Goal: Browse casually

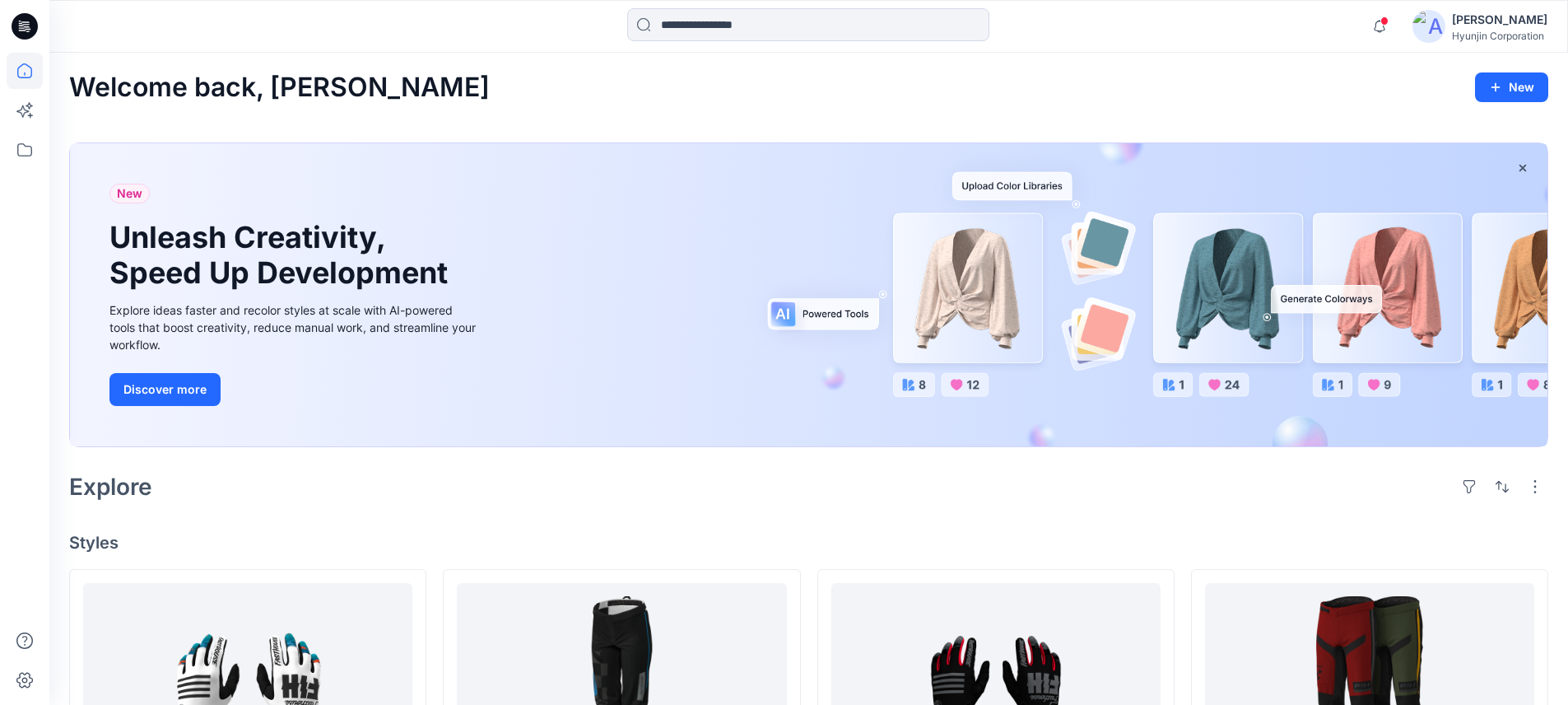
scroll to position [248, 0]
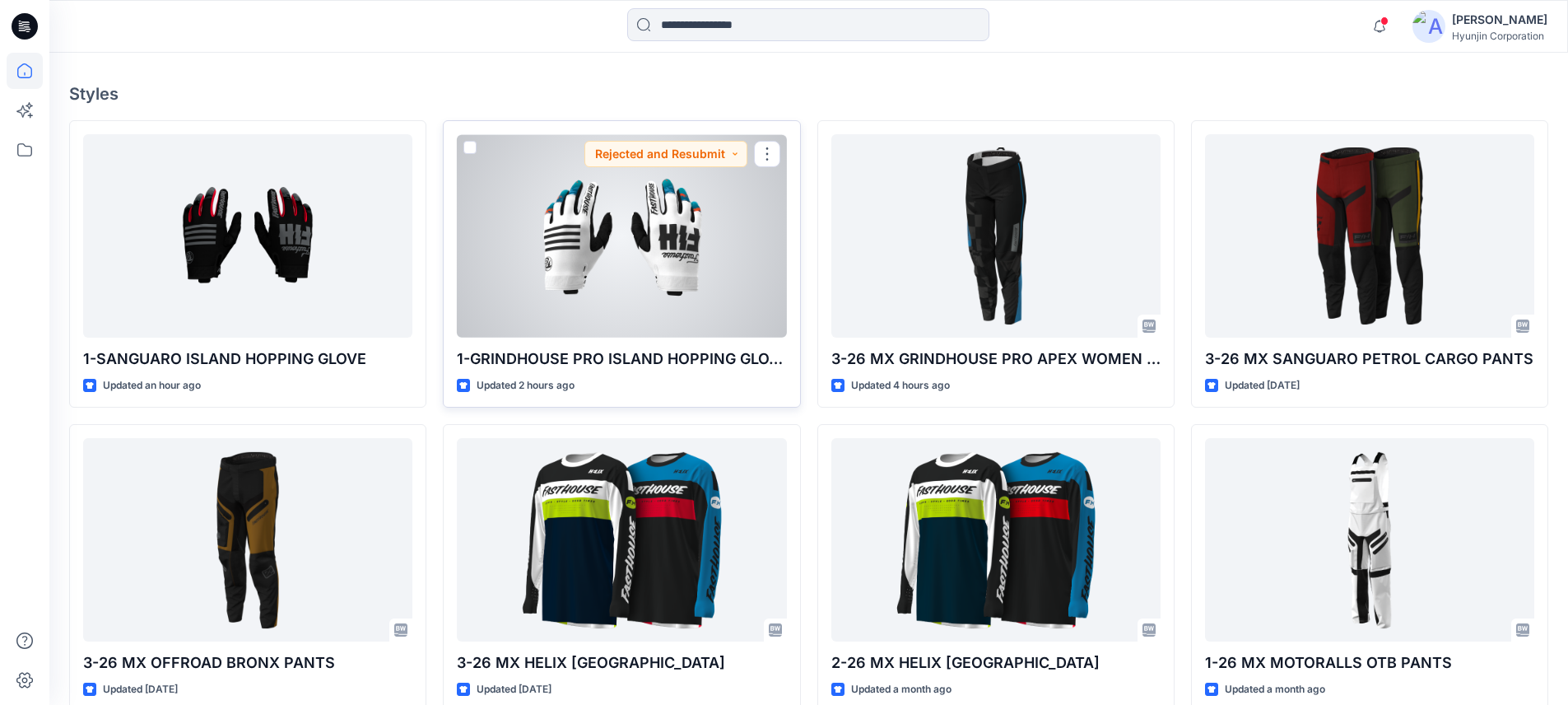
scroll to position [432, 0]
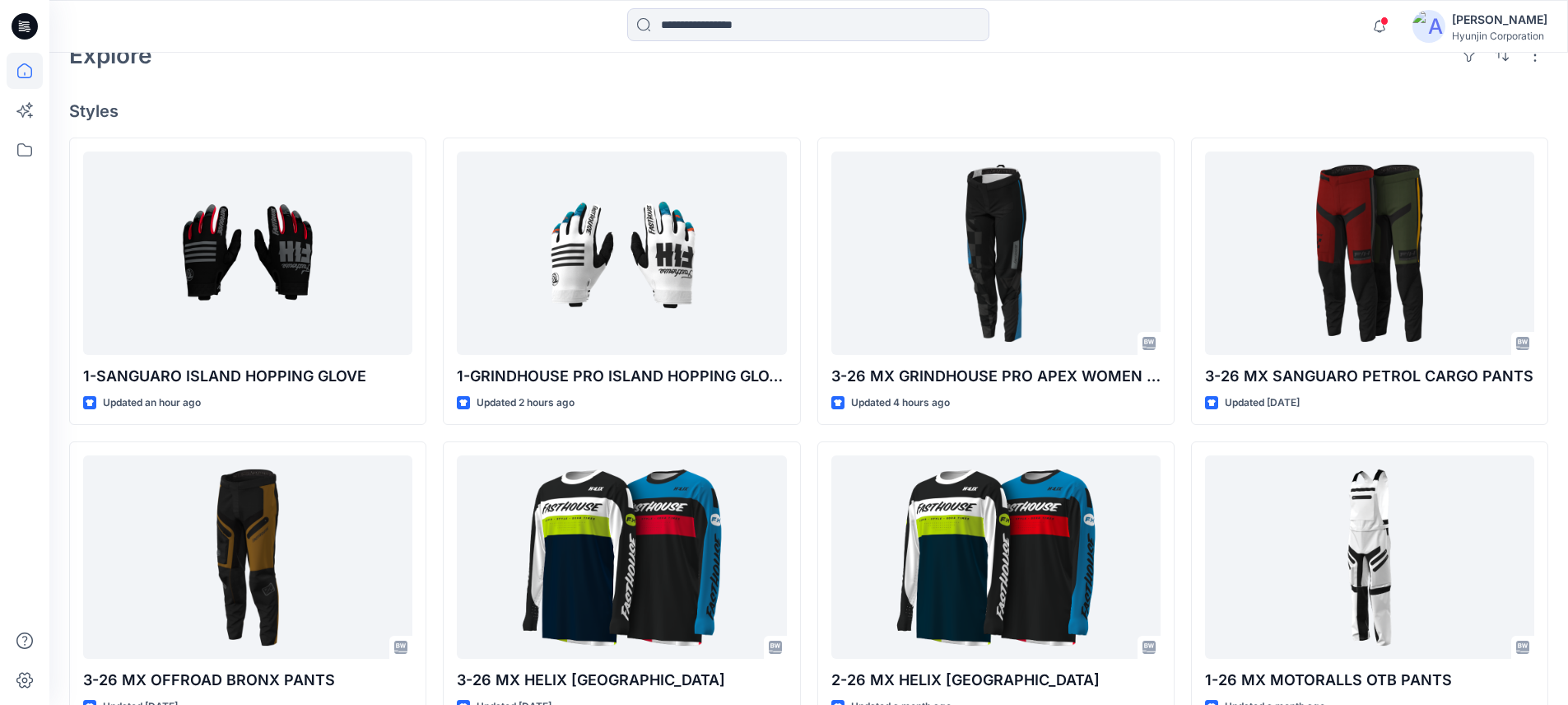
click at [457, 63] on div "Explore" at bounding box center [808, 55] width 1479 height 40
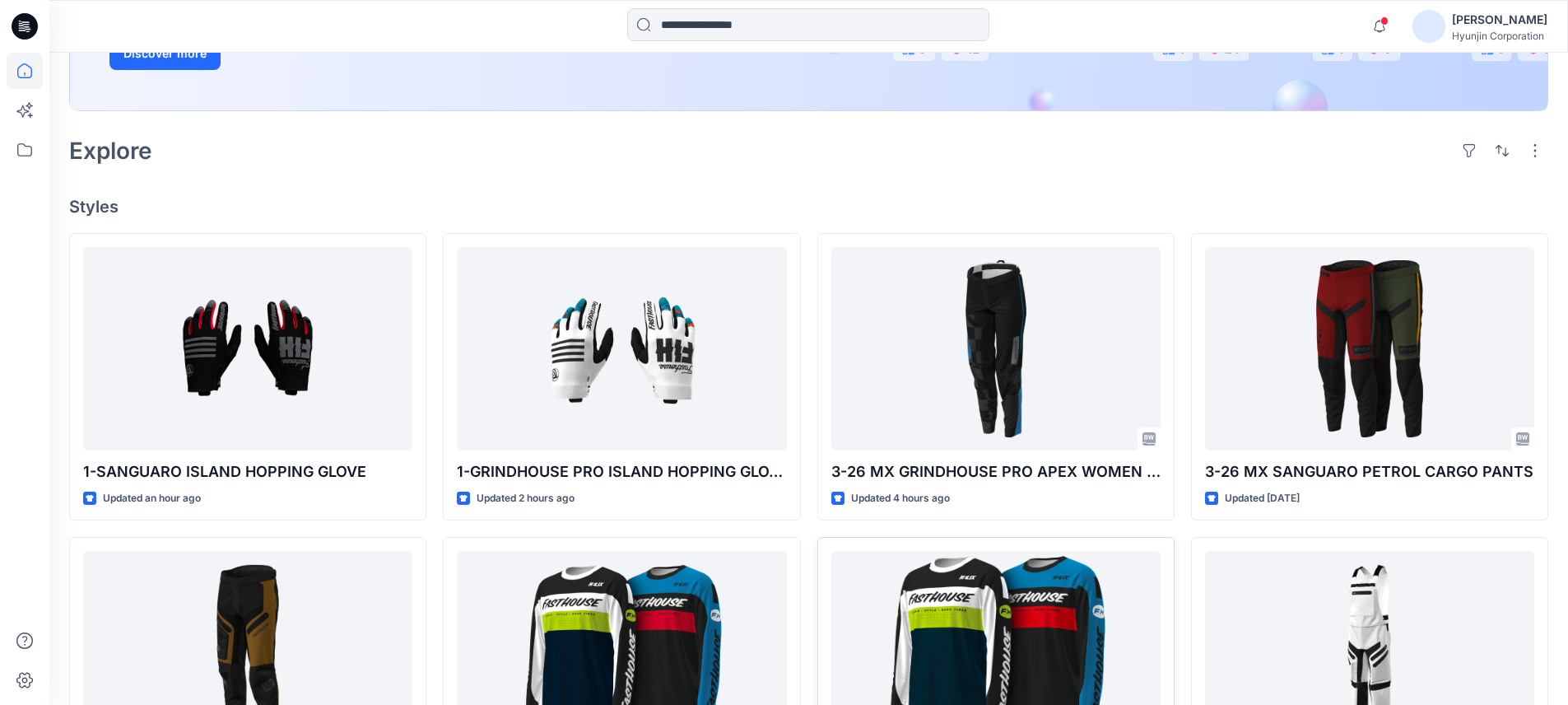
scroll to position [340, 0]
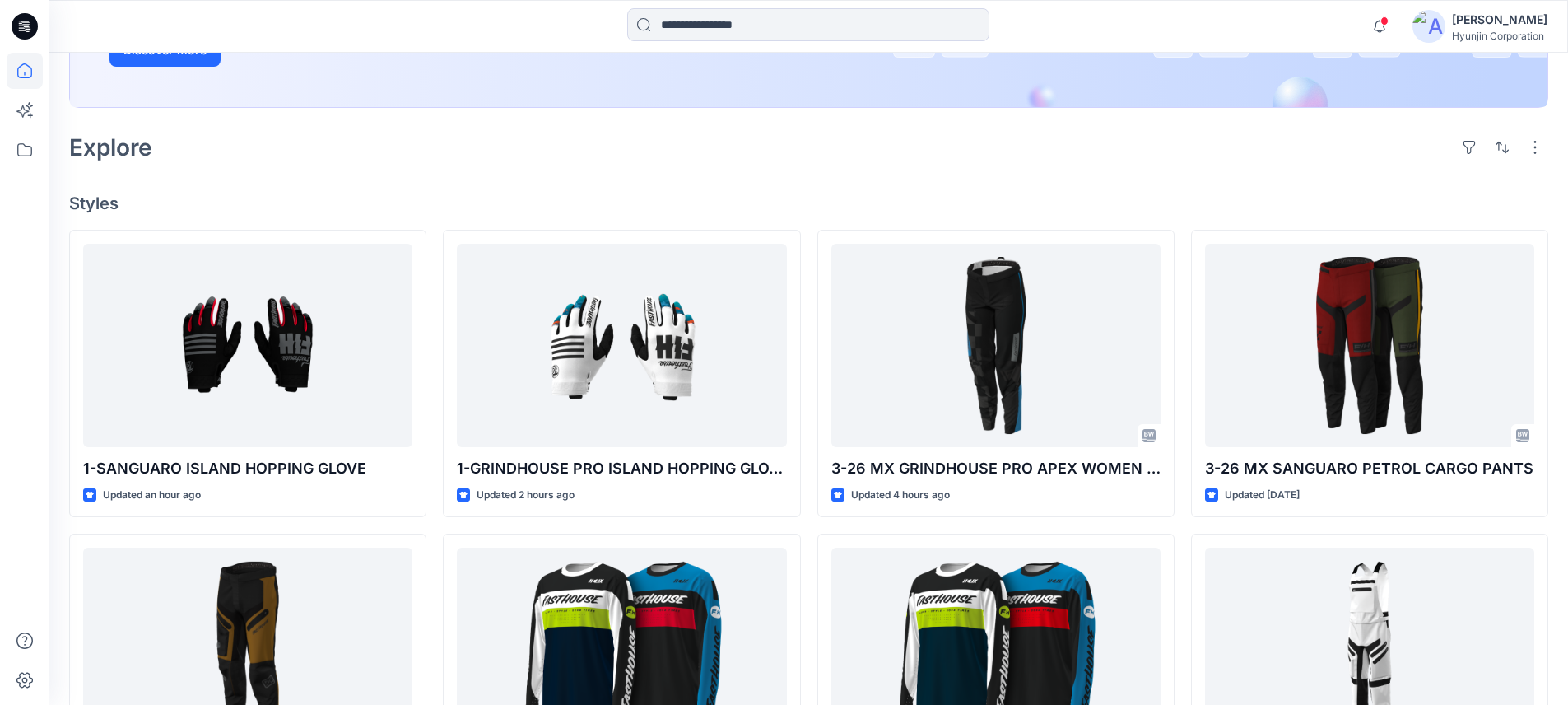
click at [406, 162] on div "Explore" at bounding box center [808, 147] width 1479 height 40
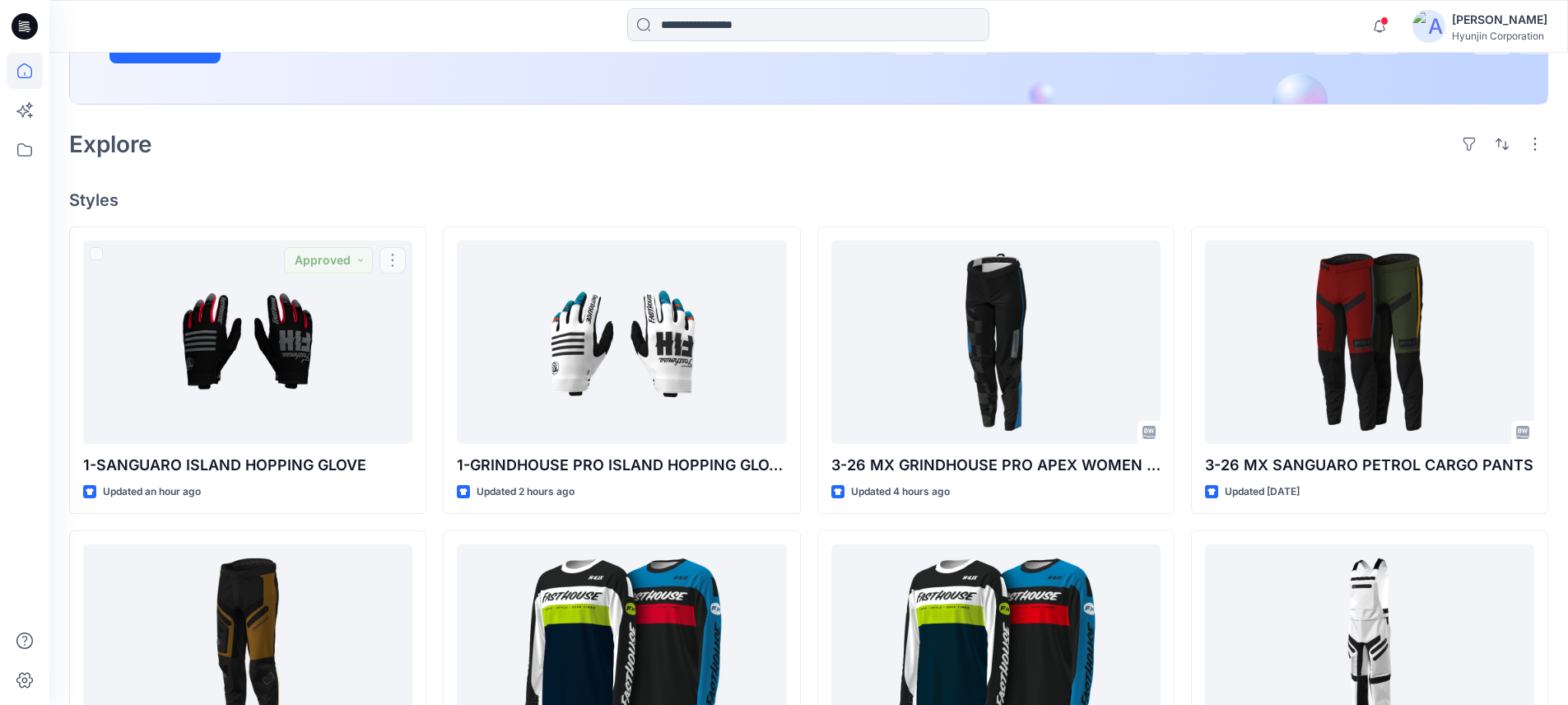
click at [653, 137] on div "Explore" at bounding box center [808, 144] width 1479 height 40
click at [651, 139] on div "Explore" at bounding box center [808, 144] width 1479 height 40
click at [630, 165] on div "Welcome back, Kevin New New Unleash Creativity, Speed Up Development Explore id…" at bounding box center [808, 456] width 1518 height 1492
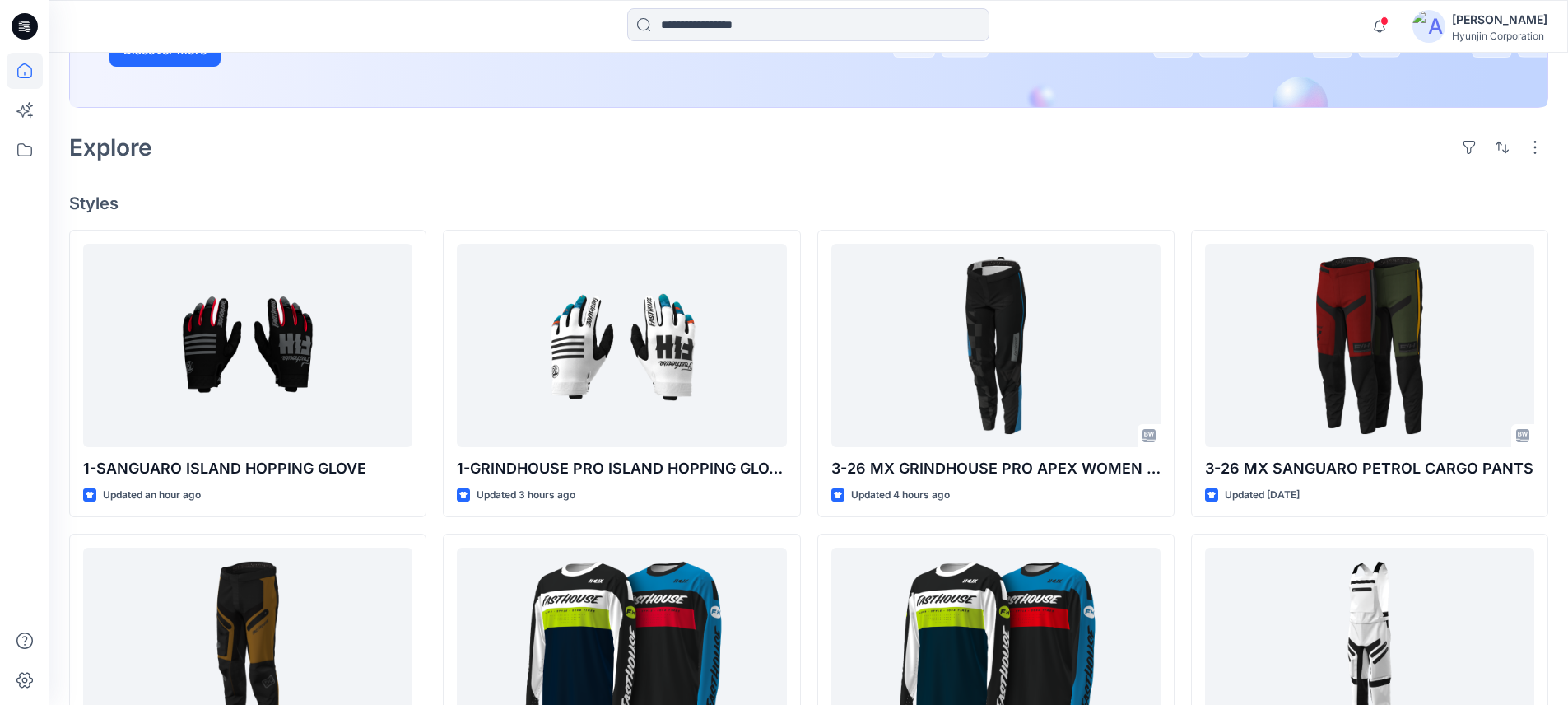
click at [604, 205] on h4 "Styles" at bounding box center [808, 203] width 1479 height 20
click at [617, 136] on div "Explore" at bounding box center [808, 147] width 1479 height 40
click at [557, 133] on div "Explore" at bounding box center [808, 147] width 1479 height 40
